Goal: Task Accomplishment & Management: Manage account settings

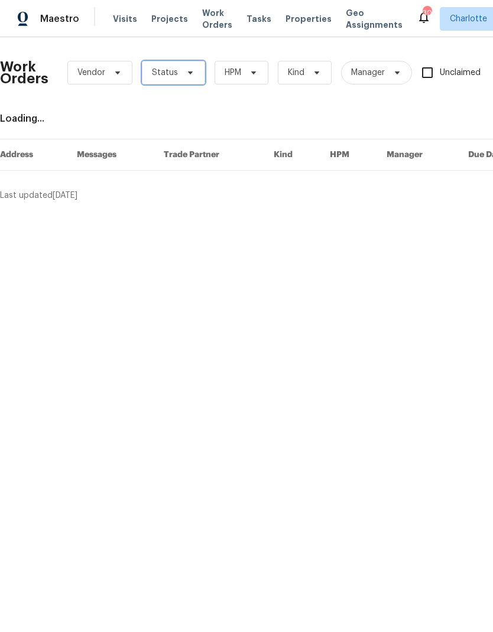
click at [190, 76] on icon at bounding box center [190, 72] width 9 height 9
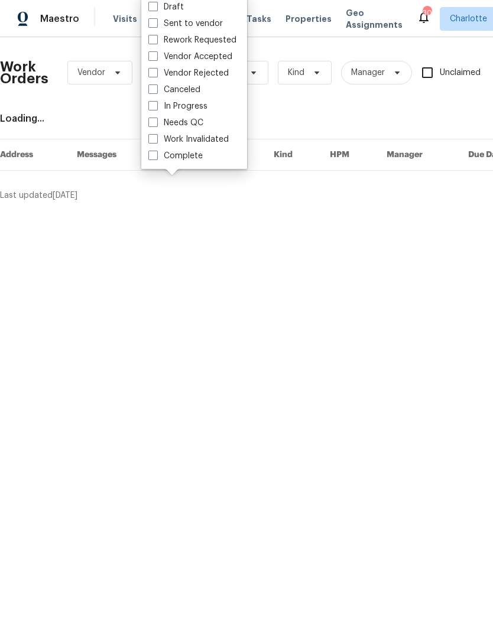
click at [199, 122] on label "Needs QC" at bounding box center [175, 123] width 55 height 12
click at [156, 122] on input "Needs QC" at bounding box center [152, 121] width 8 height 8
checkbox input "true"
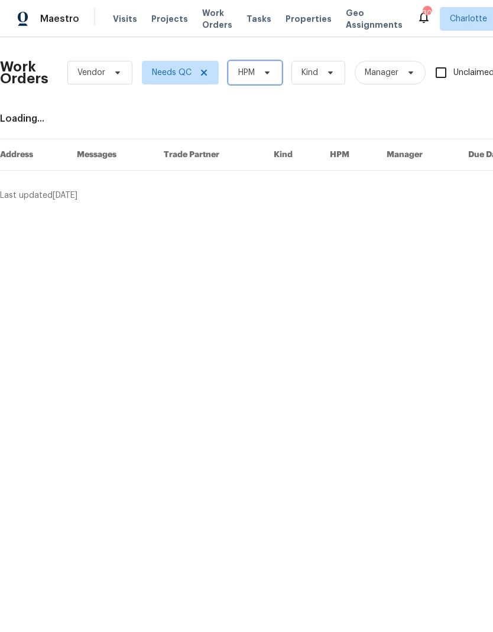
click at [260, 71] on span at bounding box center [265, 72] width 13 height 9
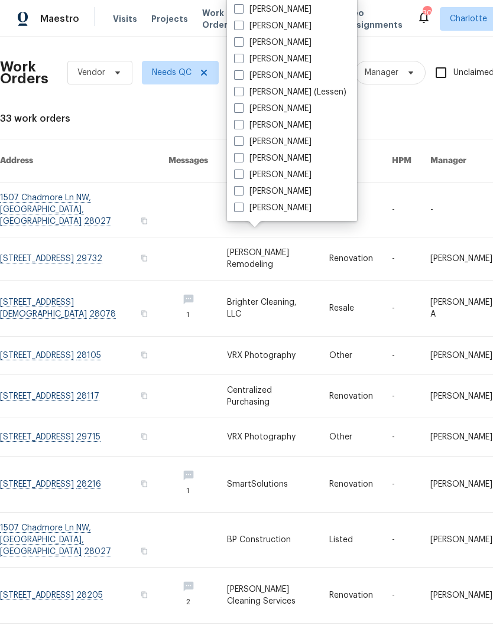
scroll to position [147, 0]
click at [286, 204] on label "[PERSON_NAME]" at bounding box center [272, 208] width 77 height 12
click at [242, 204] on input "[PERSON_NAME]" at bounding box center [238, 206] width 8 height 8
checkbox input "true"
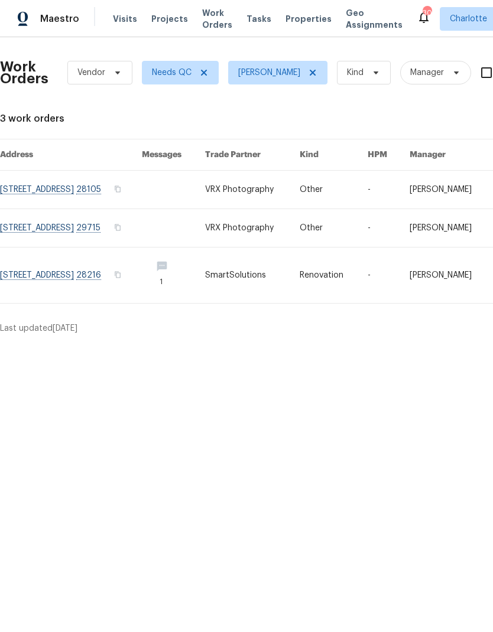
click at [60, 286] on link at bounding box center [71, 276] width 142 height 56
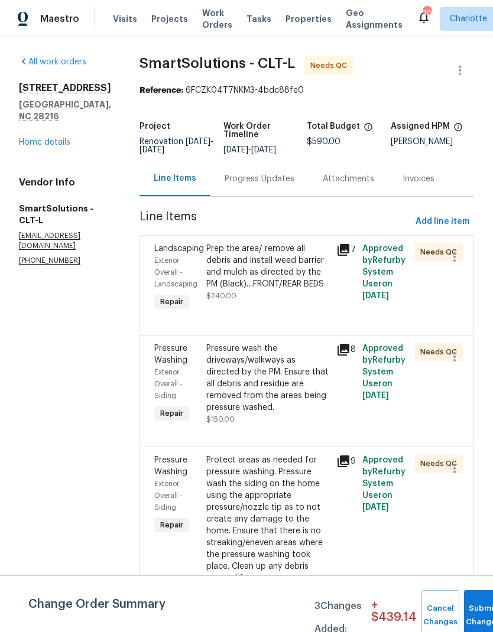
click at [318, 272] on div "Prep the area/ remove all debris and install weed barrier and mulch as directed…" at bounding box center [267, 266] width 123 height 47
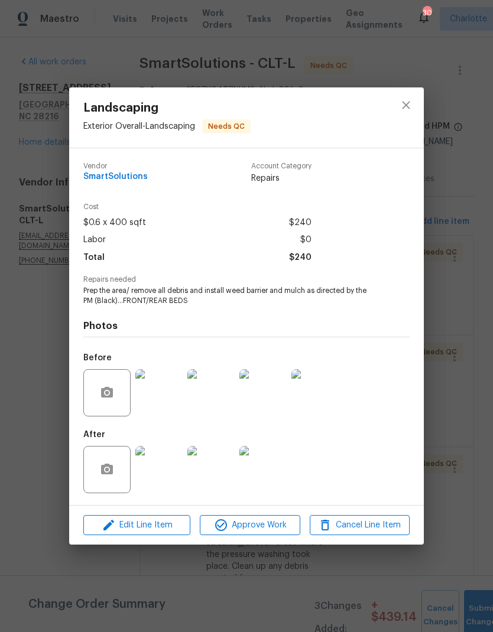
click at [170, 474] on img at bounding box center [158, 469] width 47 height 47
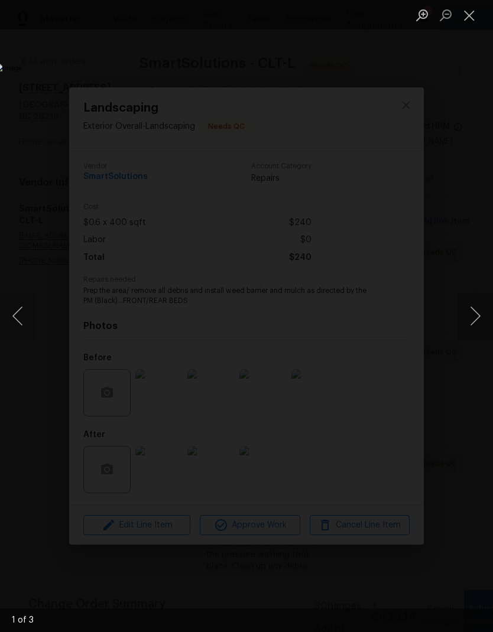
click at [477, 310] on button "Next image" at bounding box center [474, 315] width 35 height 47
click at [482, 311] on button "Next image" at bounding box center [474, 315] width 35 height 47
click at [476, 308] on button "Next image" at bounding box center [474, 315] width 35 height 47
click at [477, 308] on button "Next image" at bounding box center [474, 315] width 35 height 47
click at [480, 312] on button "Next image" at bounding box center [474, 315] width 35 height 47
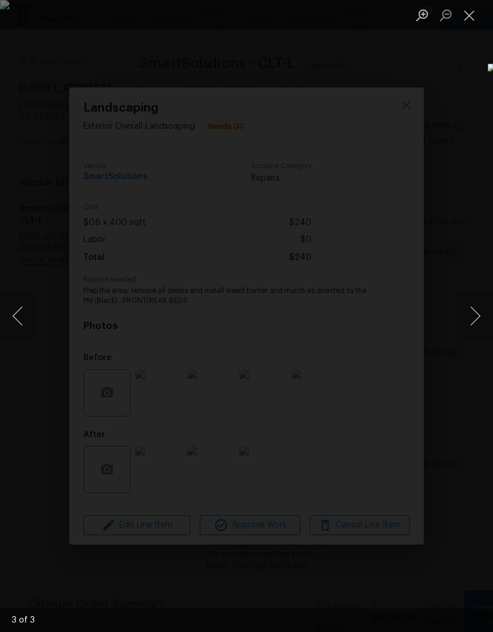
click at [476, 308] on button "Next image" at bounding box center [474, 315] width 35 height 47
click at [476, 307] on button "Next image" at bounding box center [474, 315] width 35 height 47
click at [480, 311] on button "Next image" at bounding box center [474, 315] width 35 height 47
click at [468, 12] on button "Close lightbox" at bounding box center [469, 15] width 24 height 21
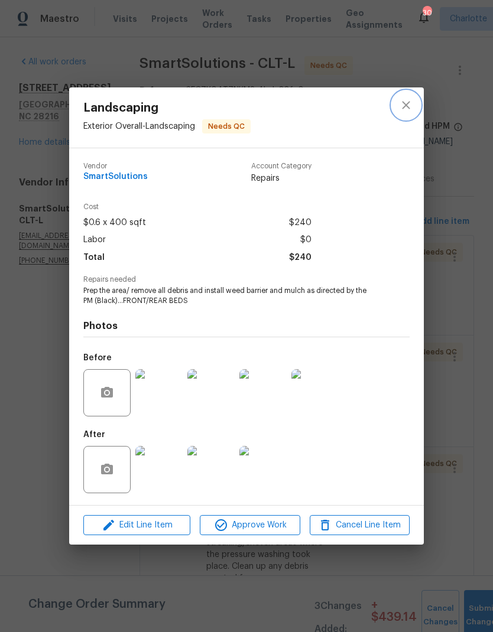
click at [407, 100] on icon "close" at bounding box center [406, 105] width 14 height 14
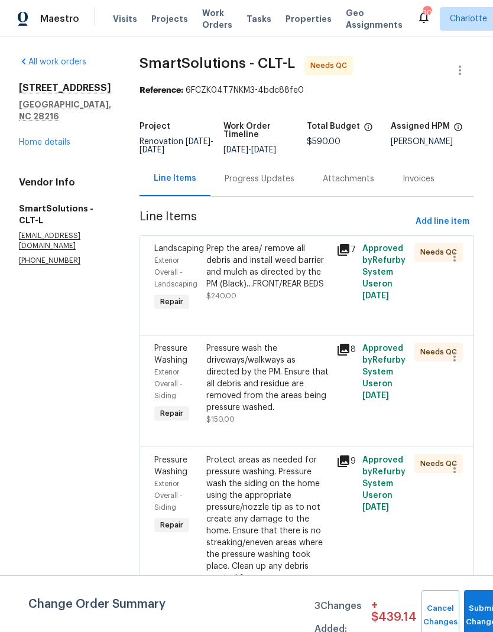
scroll to position [43, 0]
click at [295, 343] on div "Pressure wash the driveways/walkways as directed by the PM. Ensure that all deb…" at bounding box center [267, 378] width 123 height 71
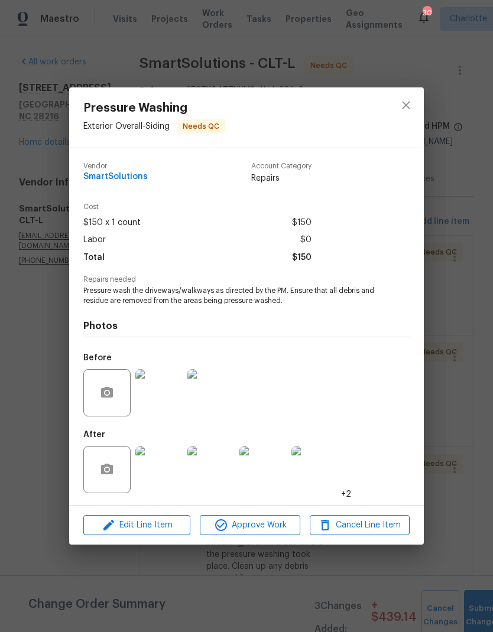
click at [168, 472] on img at bounding box center [158, 469] width 47 height 47
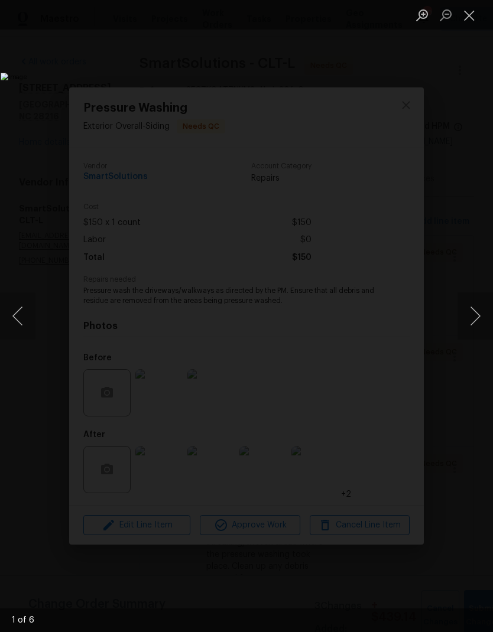
click at [470, 310] on button "Next image" at bounding box center [474, 315] width 35 height 47
click at [480, 312] on button "Next image" at bounding box center [474, 315] width 35 height 47
click at [482, 307] on button "Next image" at bounding box center [474, 315] width 35 height 47
click at [478, 310] on button "Next image" at bounding box center [474, 315] width 35 height 47
click at [481, 308] on button "Next image" at bounding box center [474, 315] width 35 height 47
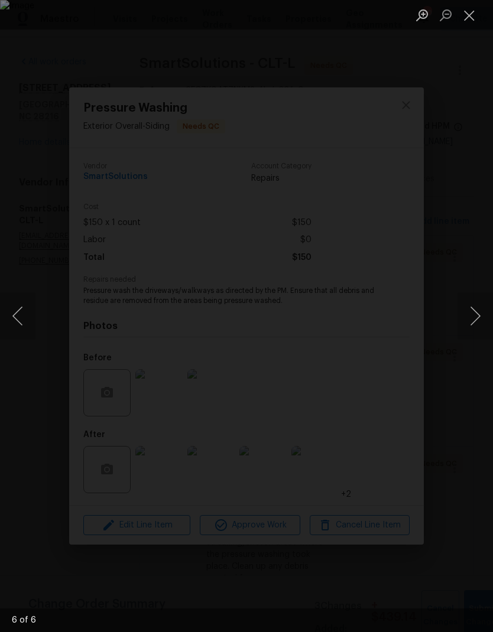
click at [479, 322] on button "Next image" at bounding box center [474, 315] width 35 height 47
click at [478, 320] on button "Next image" at bounding box center [474, 315] width 35 height 47
click at [478, 324] on button "Next image" at bounding box center [474, 315] width 35 height 47
click at [464, 21] on button "Close lightbox" at bounding box center [469, 15] width 24 height 21
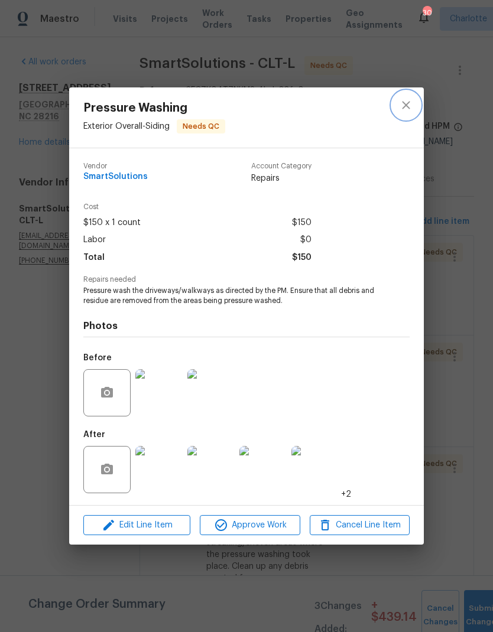
click at [411, 102] on icon "close" at bounding box center [406, 105] width 14 height 14
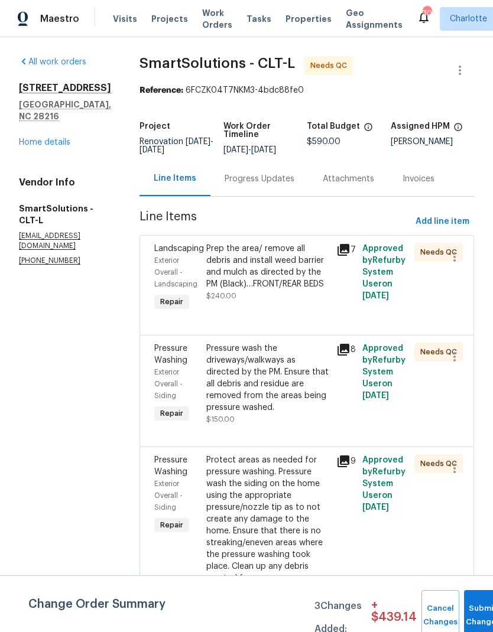
click at [314, 454] on div "Protect areas as needed for pressure washing. Pressure wash the siding on the h…" at bounding box center [267, 525] width 123 height 142
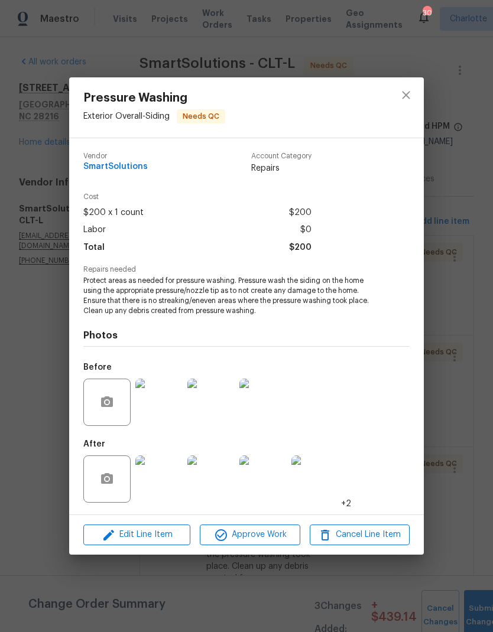
click at [165, 477] on img at bounding box center [158, 479] width 47 height 47
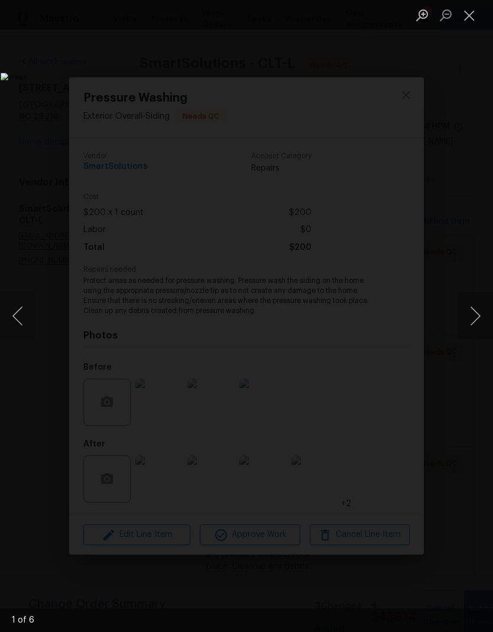
click at [465, 321] on button "Next image" at bounding box center [474, 315] width 35 height 47
click at [484, 334] on button "Next image" at bounding box center [474, 315] width 35 height 47
click at [479, 328] on button "Next image" at bounding box center [474, 315] width 35 height 47
click at [474, 334] on button "Next image" at bounding box center [474, 315] width 35 height 47
click at [26, 318] on button "Previous image" at bounding box center [17, 315] width 35 height 47
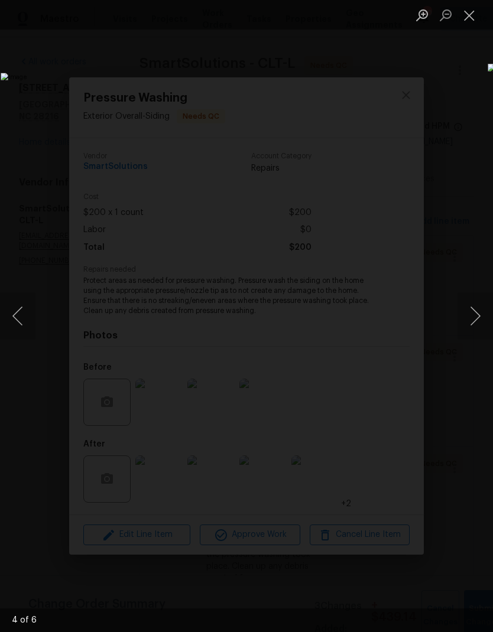
click at [479, 320] on button "Next image" at bounding box center [474, 315] width 35 height 47
click at [482, 313] on button "Next image" at bounding box center [474, 315] width 35 height 47
click at [465, 19] on button "Close lightbox" at bounding box center [469, 15] width 24 height 21
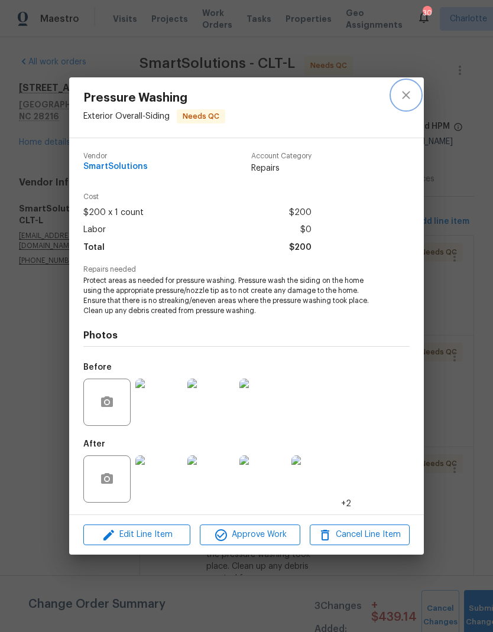
click at [415, 95] on button "close" at bounding box center [406, 95] width 28 height 28
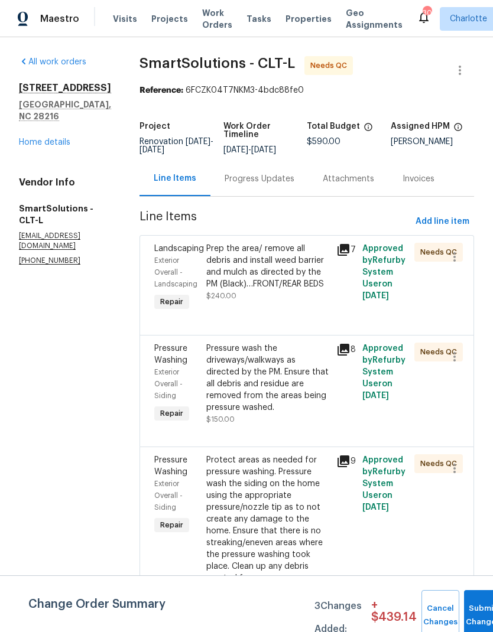
click at [317, 243] on div "Prep the area/ remove all debris and install weed barrier and mulch as directed…" at bounding box center [267, 266] width 123 height 47
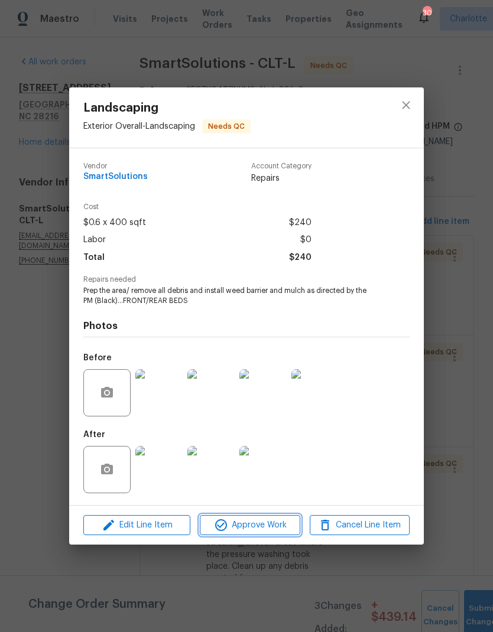
click at [284, 528] on span "Approve Work" at bounding box center [249, 525] width 93 height 15
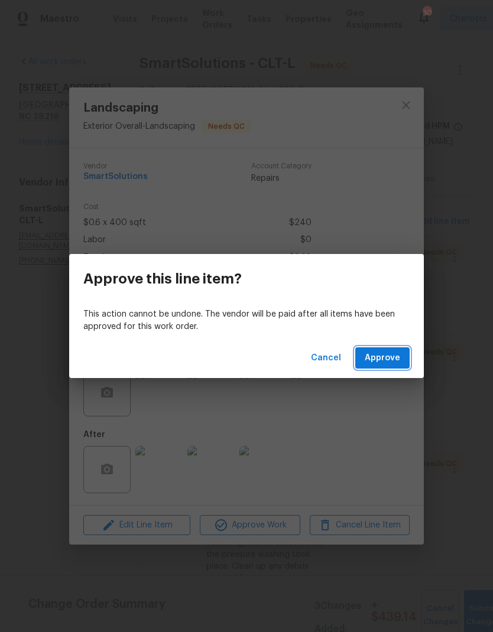
click at [397, 365] on button "Approve" at bounding box center [382, 358] width 54 height 22
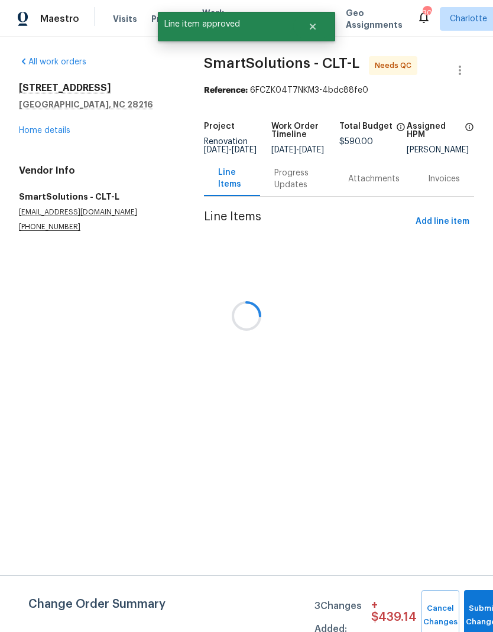
scroll to position [0, 0]
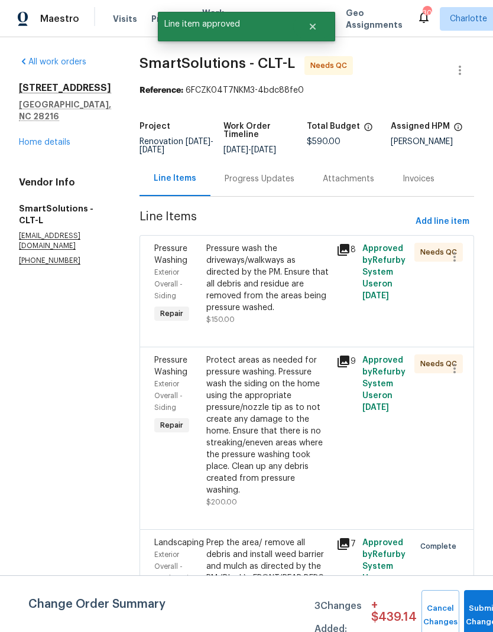
click at [282, 264] on div "Pressure wash the driveways/walkways as directed by the PM. Ensure that all deb…" at bounding box center [267, 278] width 123 height 71
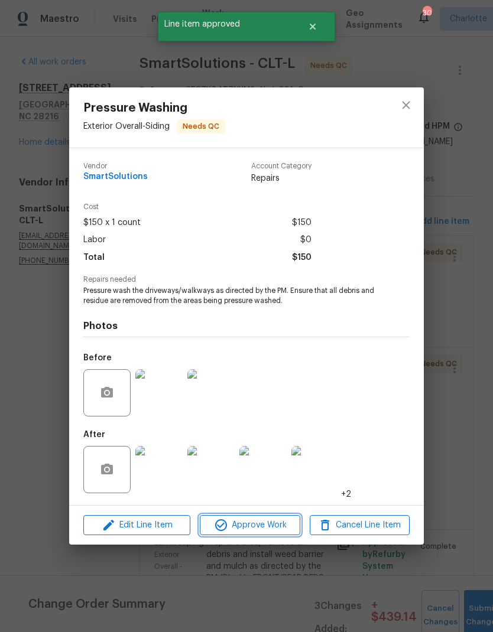
click at [274, 531] on span "Approve Work" at bounding box center [249, 525] width 93 height 15
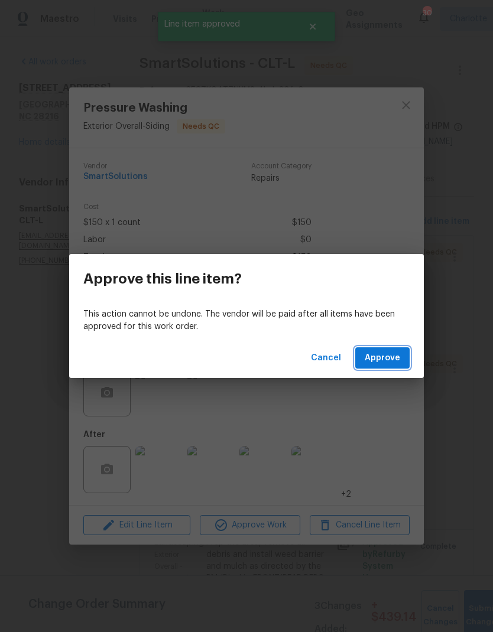
click at [398, 356] on span "Approve" at bounding box center [382, 358] width 35 height 15
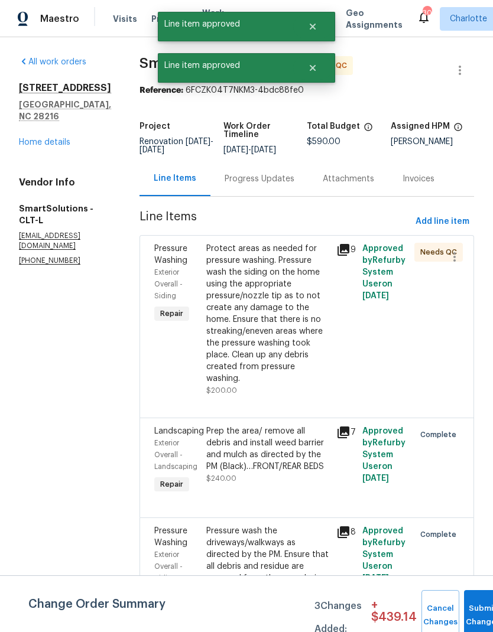
click at [305, 286] on div "Protect areas as needed for pressure washing. Pressure wash the siding on the h…" at bounding box center [267, 314] width 123 height 142
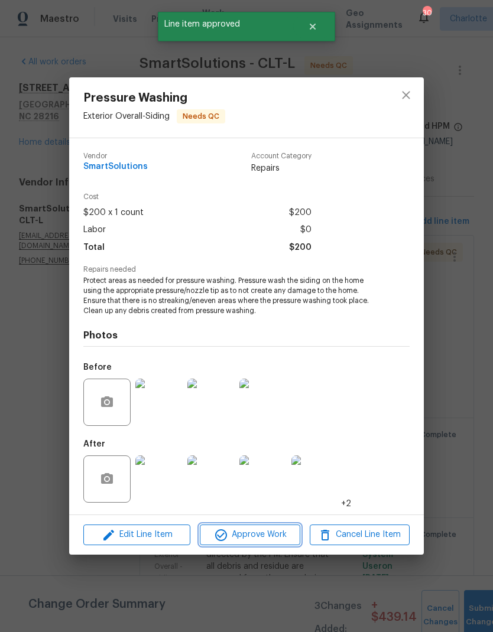
click at [280, 537] on span "Approve Work" at bounding box center [249, 535] width 93 height 15
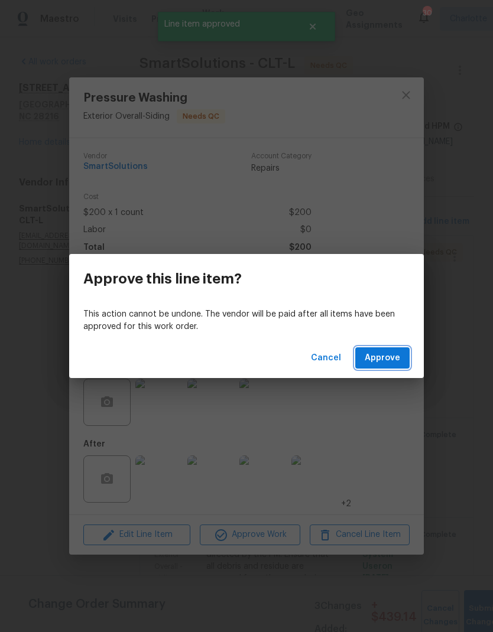
click at [406, 360] on button "Approve" at bounding box center [382, 358] width 54 height 22
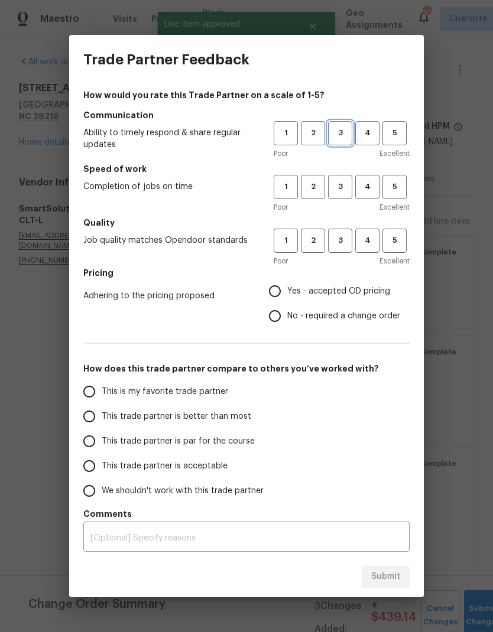
click at [345, 130] on span "3" at bounding box center [340, 133] width 22 height 14
click at [340, 188] on span "3" at bounding box center [340, 187] width 22 height 14
click at [344, 243] on span "3" at bounding box center [340, 241] width 22 height 14
click at [276, 289] on input "Yes - accepted OD pricing" at bounding box center [274, 291] width 25 height 25
radio input "true"
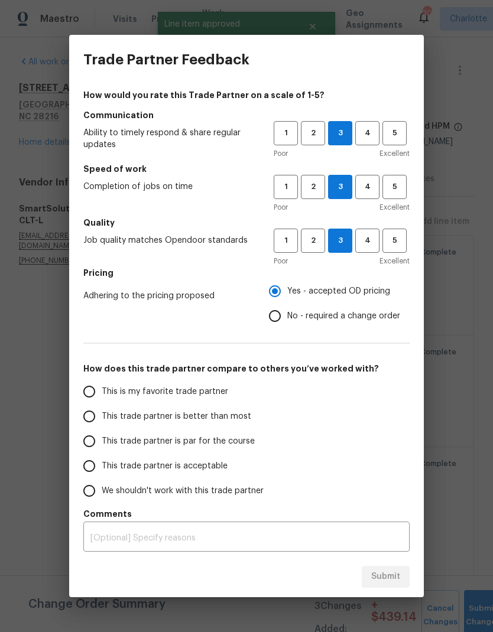
click at [87, 427] on input "This trade partner is better than most" at bounding box center [89, 416] width 25 height 25
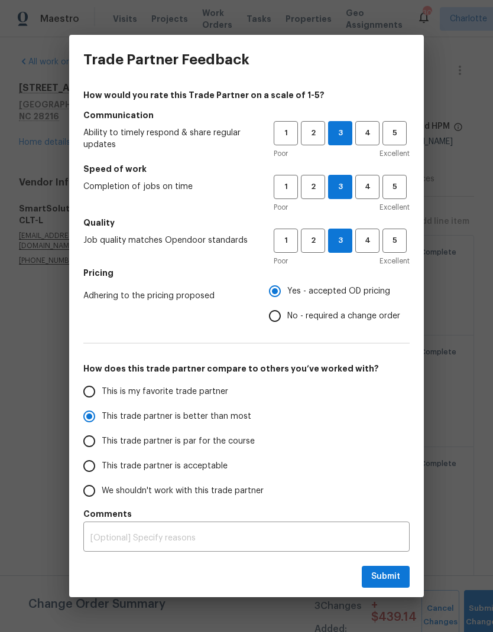
click at [395, 561] on div "Submit" at bounding box center [246, 577] width 354 height 41
click at [389, 571] on span "Submit" at bounding box center [385, 577] width 29 height 15
radio input "true"
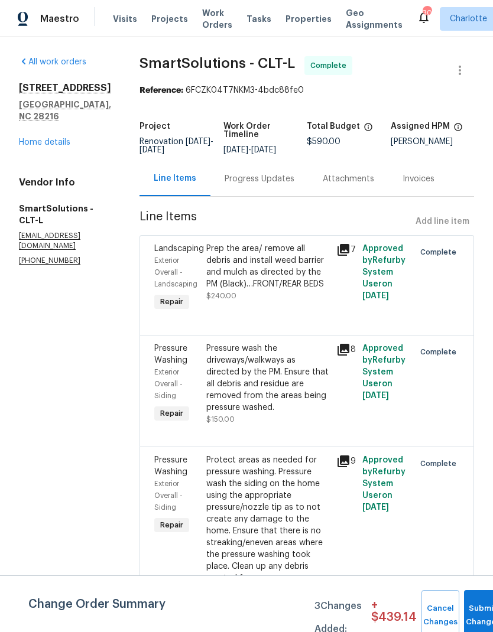
radio input "false"
click at [59, 18] on span "Maestro" at bounding box center [59, 19] width 39 height 12
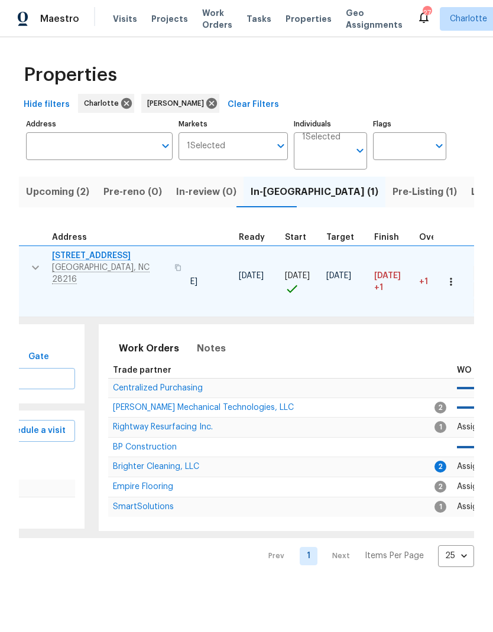
scroll to position [0, 182]
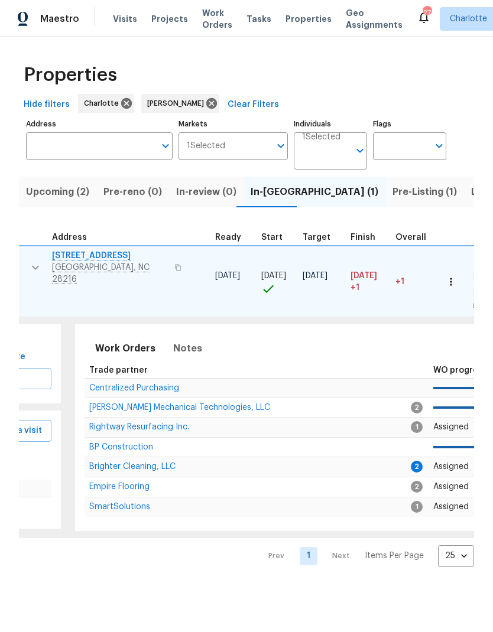
click at [147, 463] on span "Brighter Cleaning, LLC" at bounding box center [132, 467] width 86 height 8
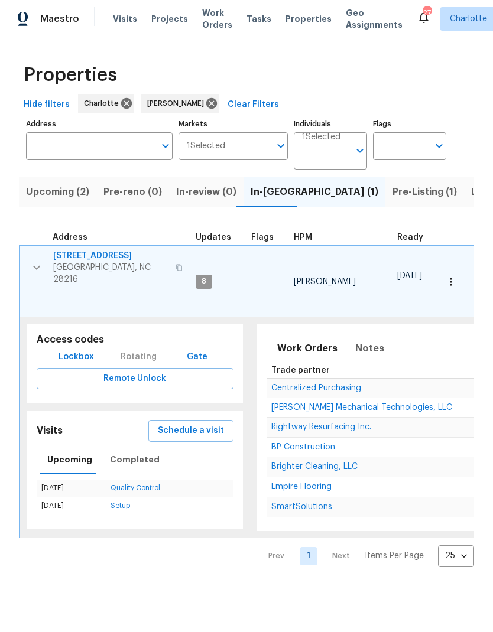
scroll to position [0, 0]
click at [28, 268] on button "button" at bounding box center [37, 267] width 24 height 35
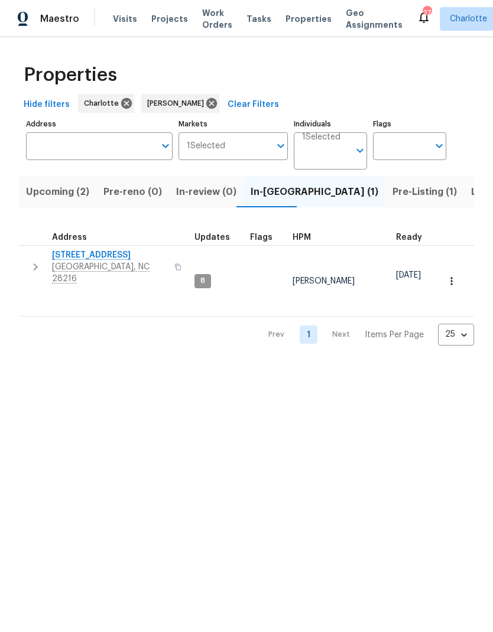
click at [392, 194] on span "Pre-Listing (1)" at bounding box center [424, 192] width 64 height 17
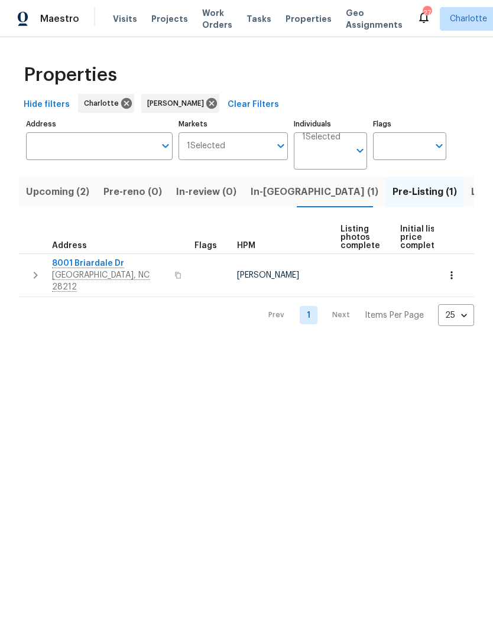
click at [105, 258] on span "8001 Briardale Dr" at bounding box center [109, 264] width 115 height 12
click at [325, 345] on html "Maestro Visits Projects Work Orders Tasks Properties Geo Assignments 27 Charlot…" at bounding box center [246, 172] width 493 height 345
click at [42, 199] on span "Upcoming (2)" at bounding box center [57, 192] width 63 height 17
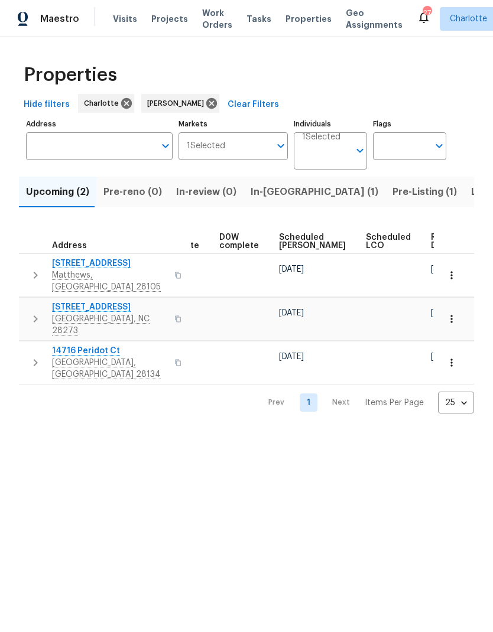
scroll to position [0, 296]
click at [432, 240] on span "Ready Date" at bounding box center [445, 241] width 26 height 17
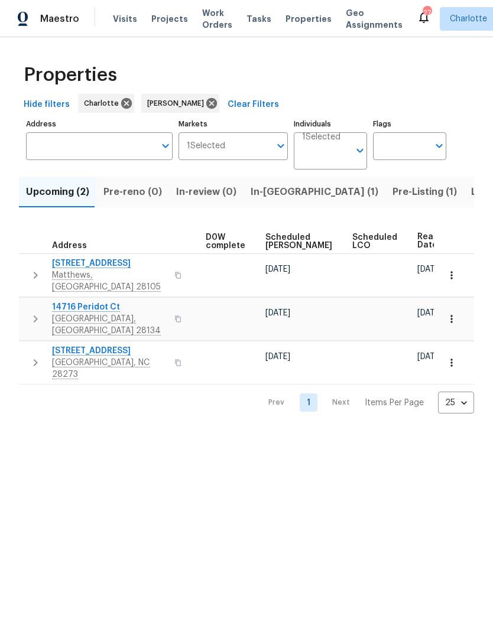
scroll to position [0, 310]
click at [64, 432] on html "Maestro Visits Projects Work Orders Tasks Properties Geo Assignments 27 Charlot…" at bounding box center [246, 216] width 493 height 432
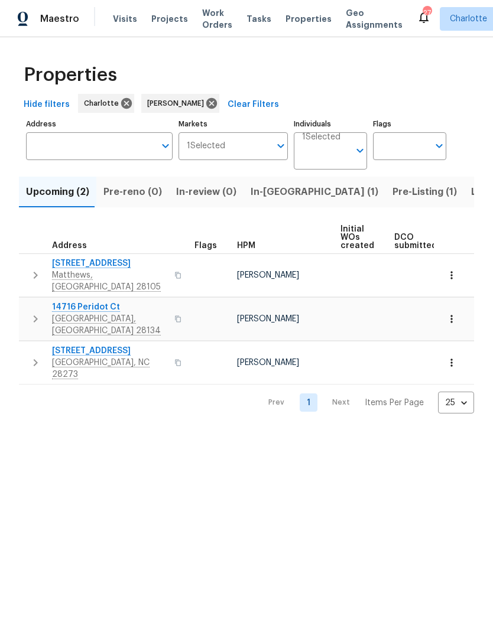
scroll to position [0, 0]
click at [51, 404] on div "Properties Hide filters Charlotte Ryan Craven Clear Filters Address Address Mar…" at bounding box center [246, 234] width 493 height 395
click at [73, 345] on span "[STREET_ADDRESS]" at bounding box center [109, 351] width 115 height 12
click at [65, 313] on span "[GEOGRAPHIC_DATA], [GEOGRAPHIC_DATA] 28134" at bounding box center [109, 325] width 115 height 24
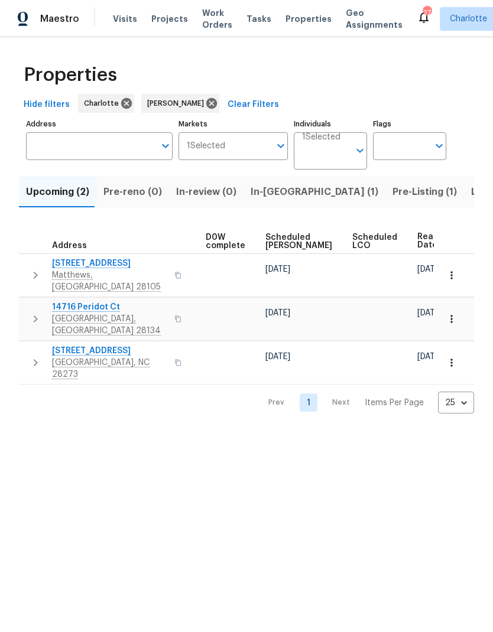
scroll to position [0, 310]
click at [417, 432] on html "Maestro Visits Projects Work Orders Tasks Properties Geo Assignments 27 Charlot…" at bounding box center [246, 216] width 493 height 432
click at [447, 220] on div "Upcoming (2) Pre-reno (0) In-review (0) In-reno (1) Pre-Listing (1) Listed (22)…" at bounding box center [246, 292] width 455 height 244
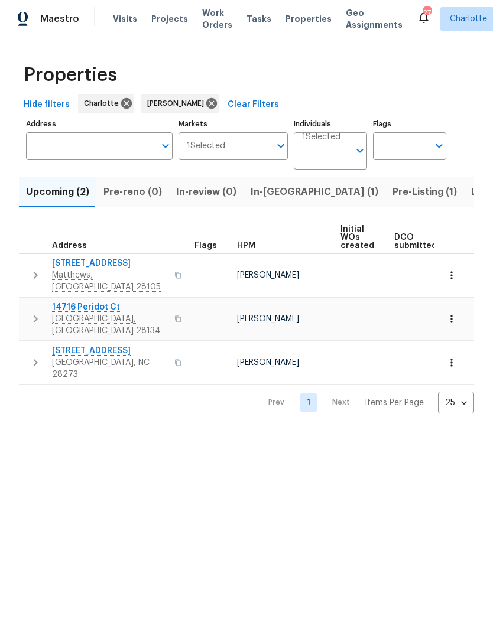
scroll to position [0, 0]
click at [438, 432] on html "Maestro Visits Projects Work Orders Tasks Properties Geo Assignments 27 Charlot…" at bounding box center [246, 216] width 493 height 432
click at [412, 432] on html "Maestro Visits Projects Work Orders Tasks Properties Geo Assignments 27 Charlot…" at bounding box center [246, 216] width 493 height 432
click at [415, 432] on html "Maestro Visits Projects Work Orders Tasks Properties Geo Assignments 27 Charlot…" at bounding box center [246, 216] width 493 height 432
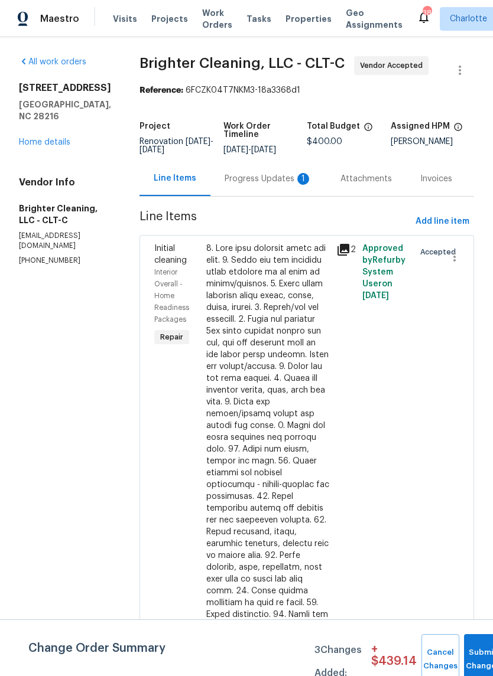
click at [266, 177] on div "Progress Updates 1" at bounding box center [268, 179] width 87 height 12
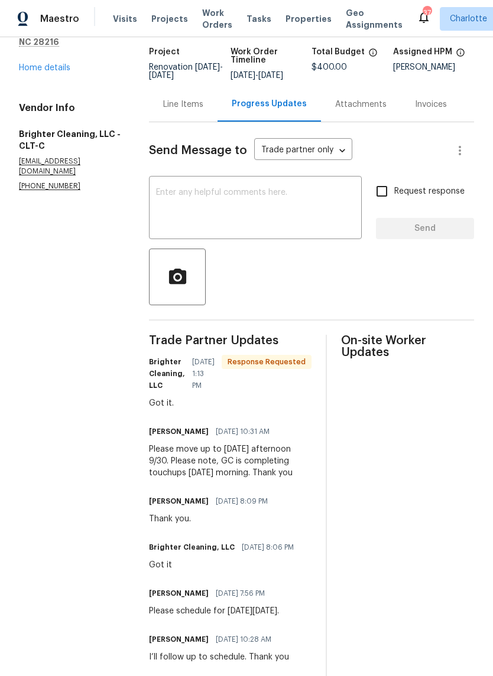
click at [335, 220] on textarea at bounding box center [255, 208] width 199 height 41
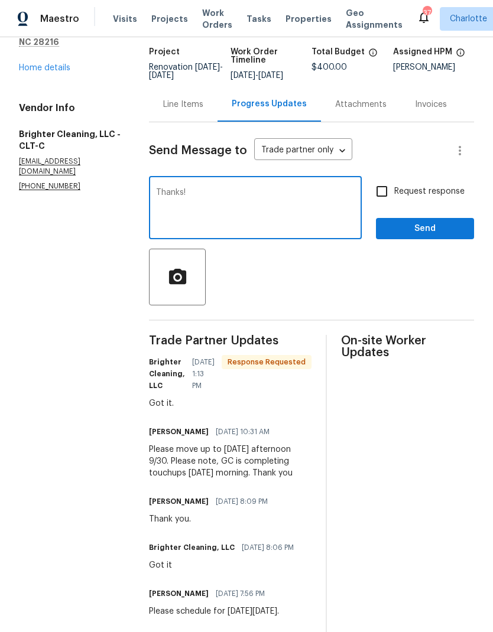
type textarea "Thanks!"
click at [426, 236] on span "Send" at bounding box center [424, 229] width 79 height 15
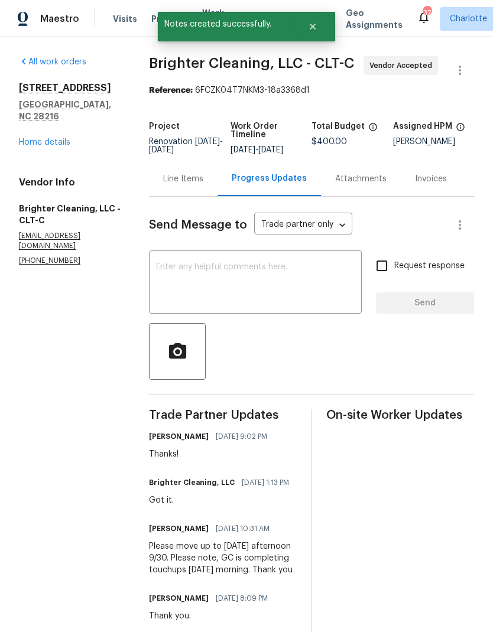
click at [34, 138] on link "Home details" at bounding box center [44, 142] width 51 height 8
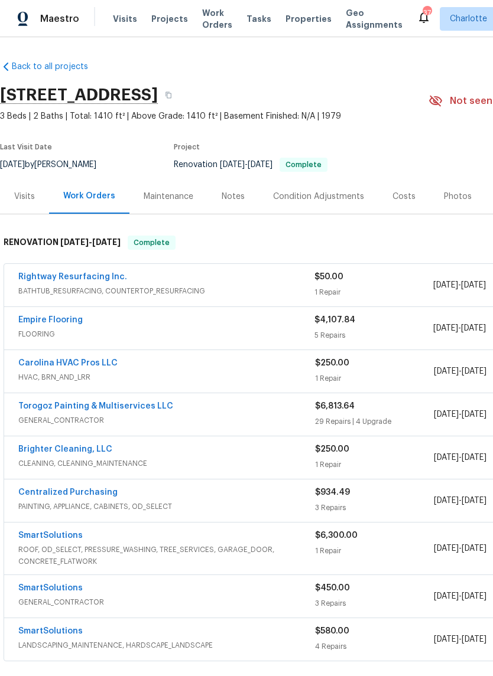
click at [448, 187] on div "Photos" at bounding box center [458, 196] width 56 height 35
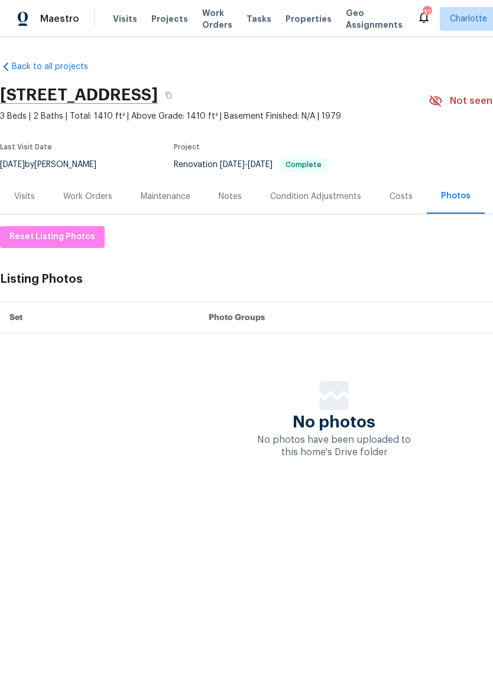
click at [392, 192] on div "Costs" at bounding box center [400, 197] width 23 height 12
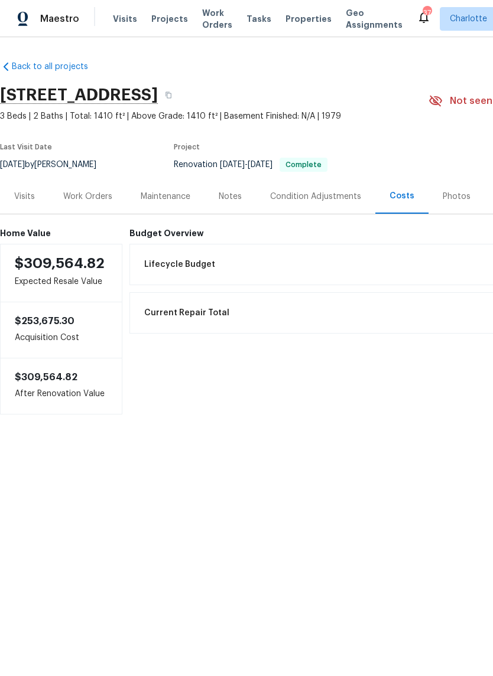
click at [446, 200] on div "Photos" at bounding box center [457, 197] width 28 height 12
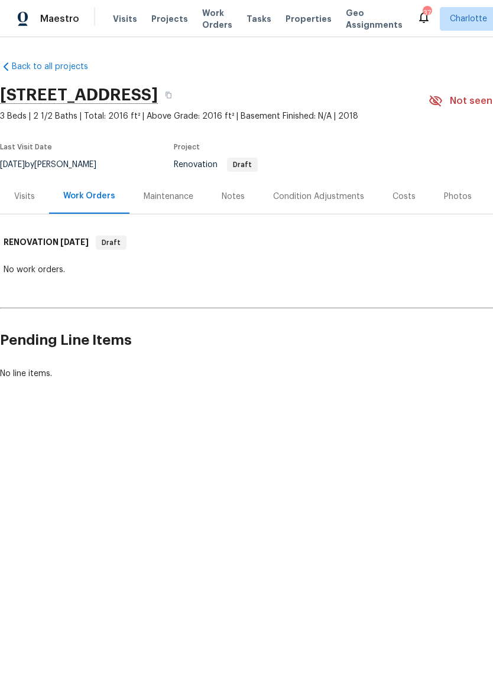
click at [396, 188] on div "Costs" at bounding box center [403, 196] width 51 height 35
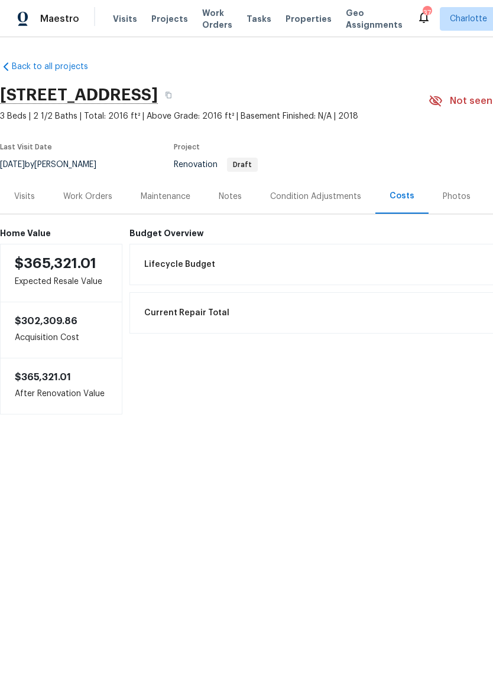
click at [330, 193] on div "Condition Adjustments" at bounding box center [315, 197] width 91 height 12
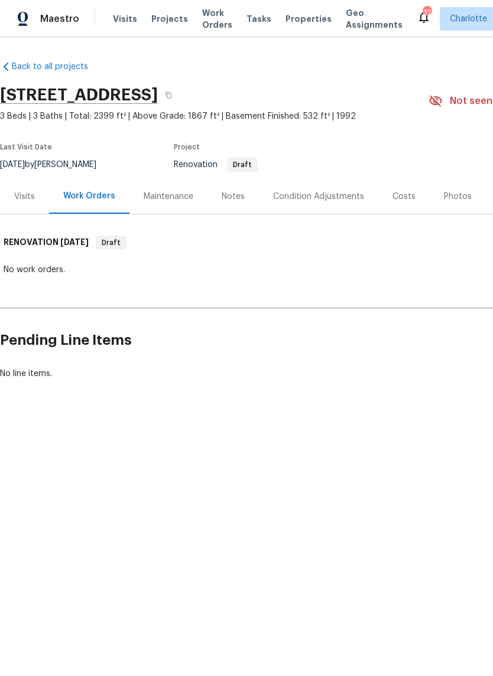
click at [349, 196] on div "Condition Adjustments" at bounding box center [318, 197] width 91 height 12
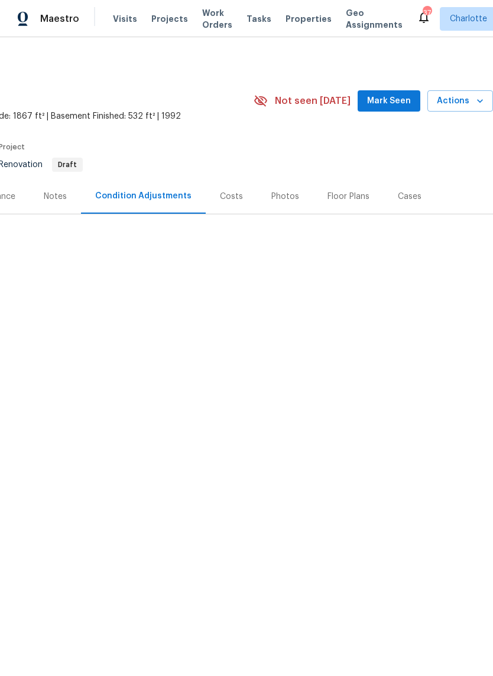
scroll to position [0, 175]
click at [220, 203] on div "Costs" at bounding box center [231, 196] width 51 height 35
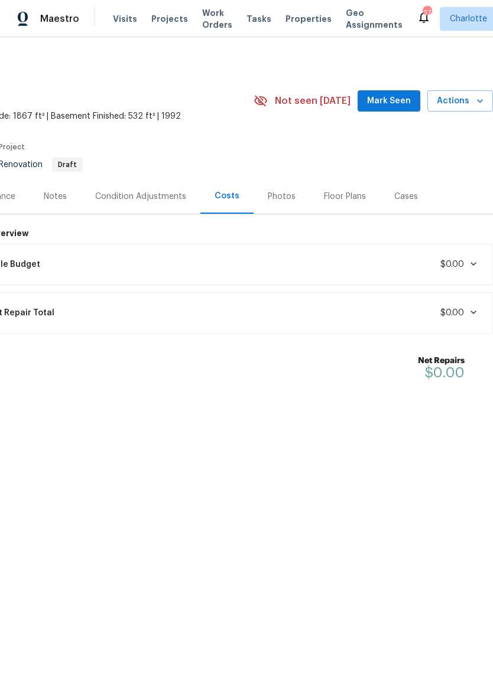
click at [404, 467] on div "Back to all projects 14716 Peridot Ct, Pineville, NC 28134 3 Beds | 3 Baths | T…" at bounding box center [246, 261] width 493 height 448
click at [456, 261] on span "$0.00" at bounding box center [452, 265] width 24 height 8
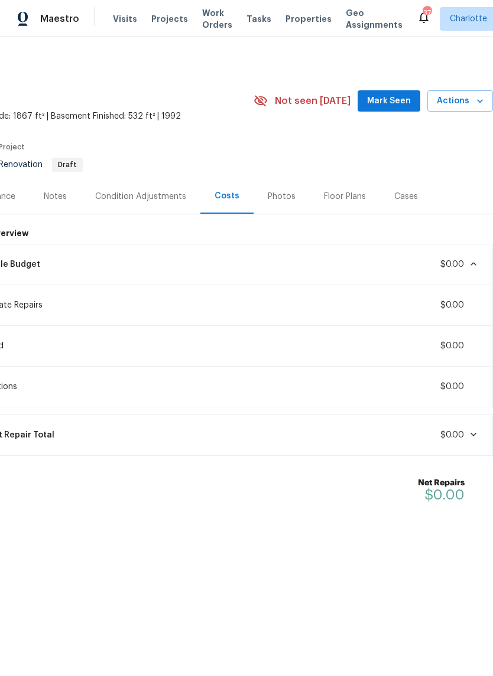
click at [456, 261] on span "$0.00" at bounding box center [452, 265] width 24 height 8
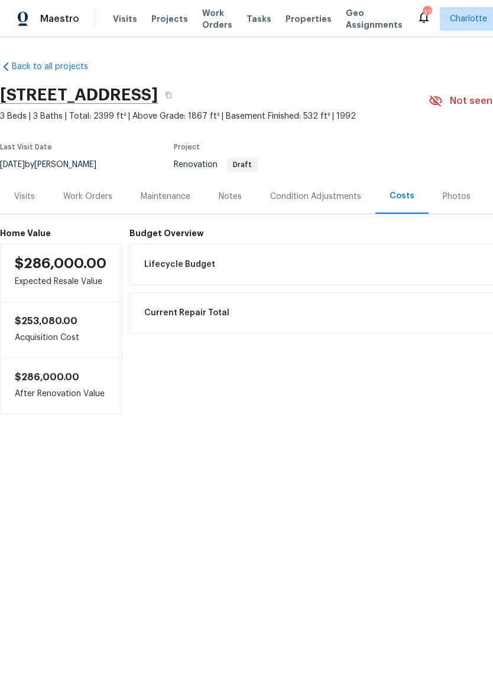
scroll to position [0, 0]
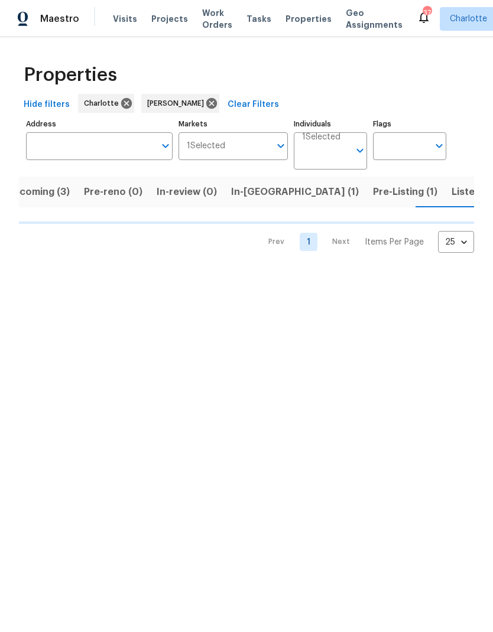
scroll to position [0, 19]
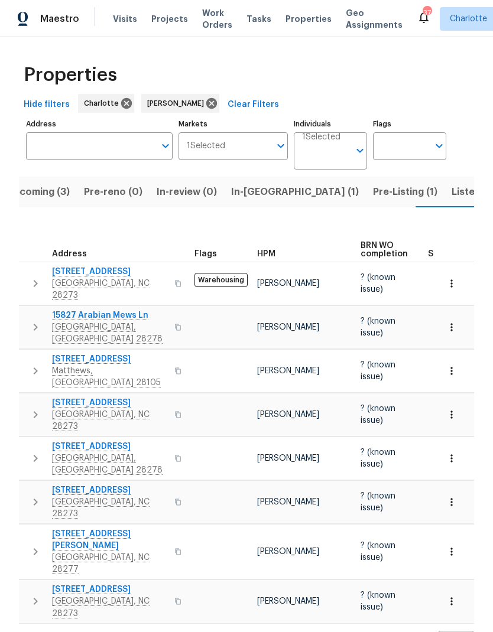
click at [251, 192] on span "In-[GEOGRAPHIC_DATA] (1)" at bounding box center [295, 192] width 128 height 17
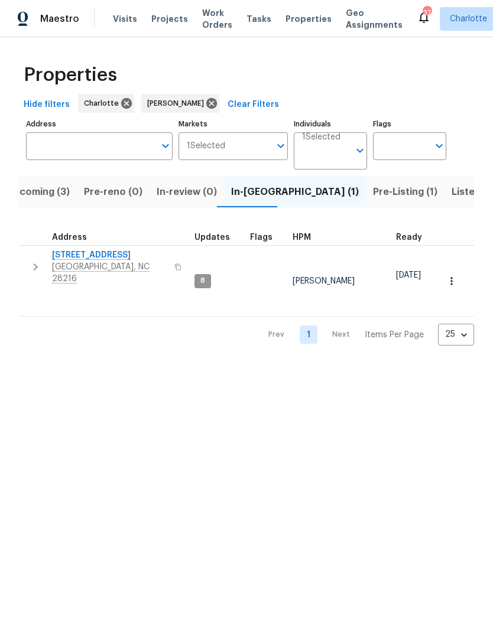
click at [30, 262] on icon "button" at bounding box center [35, 267] width 14 height 14
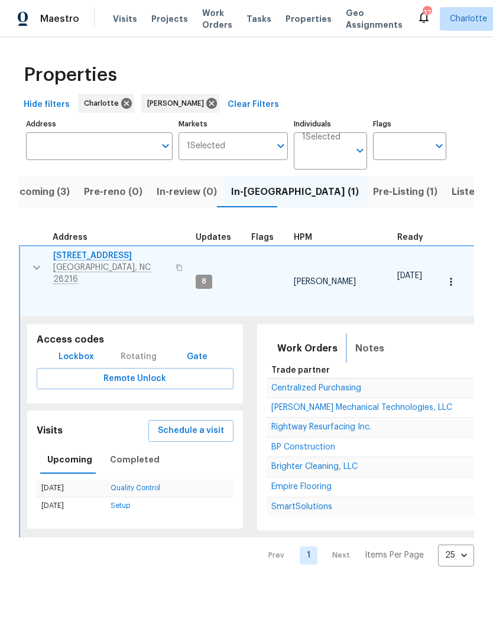
click at [370, 340] on span "Notes" at bounding box center [369, 348] width 29 height 17
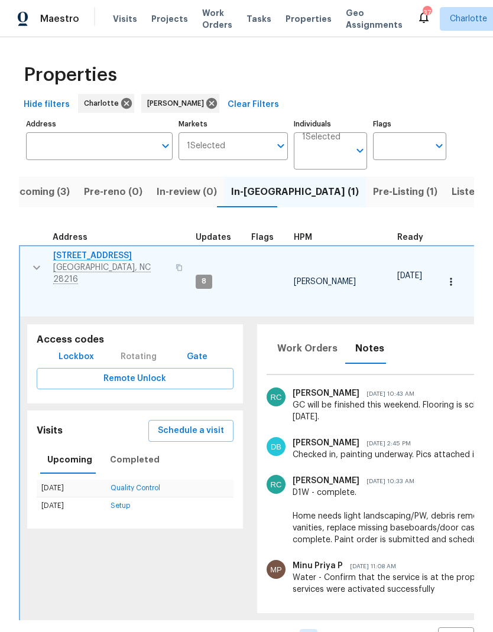
click at [28, 262] on button "button" at bounding box center [37, 267] width 24 height 35
